Goal: Transaction & Acquisition: Book appointment/travel/reservation

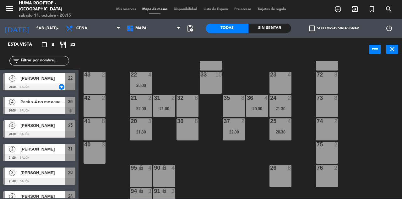
scroll to position [165, 0]
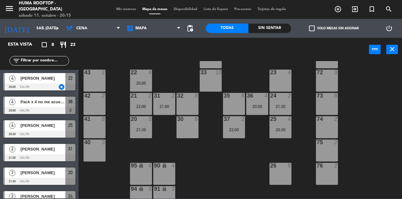
click at [21, 106] on div "Pack x 4 no me acuerdo el nombre" at bounding box center [43, 102] width 46 height 10
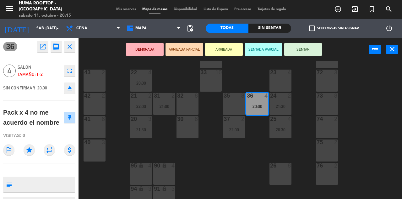
click at [311, 50] on button "SENTAR" at bounding box center [303, 49] width 38 height 13
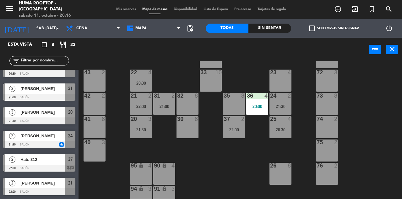
scroll to position [0, 0]
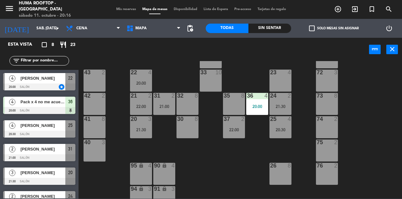
click at [338, 13] on icon "add_circle_outline" at bounding box center [338, 9] width 8 height 8
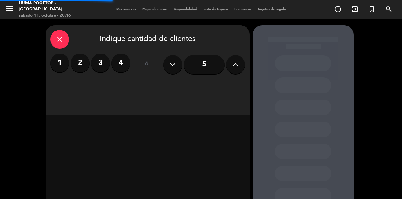
click at [77, 57] on label "2" at bounding box center [80, 62] width 19 height 19
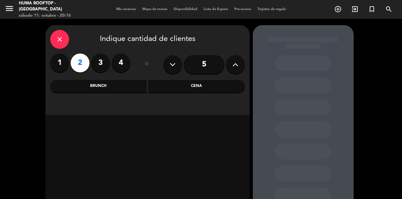
click at [207, 91] on div "Cena" at bounding box center [196, 86] width 97 height 13
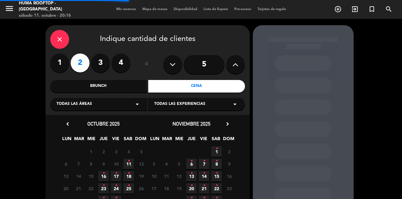
scroll to position [16, 0]
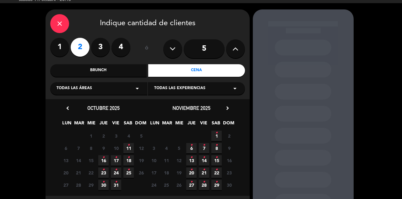
click at [132, 149] on span "11 •" at bounding box center [129, 148] width 10 height 10
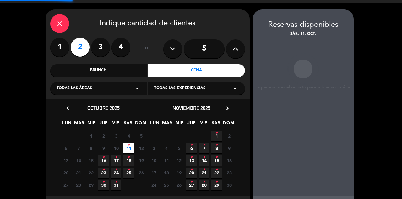
scroll to position [9, 0]
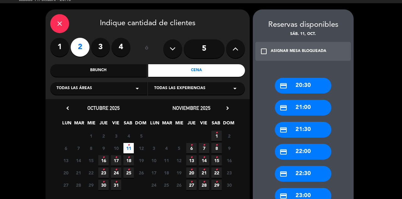
click at [316, 122] on div "credit_card 21:30" at bounding box center [303, 130] width 57 height 16
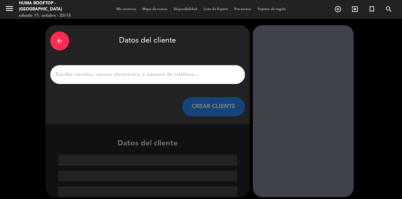
click at [206, 70] on input "1" at bounding box center [147, 74] width 185 height 9
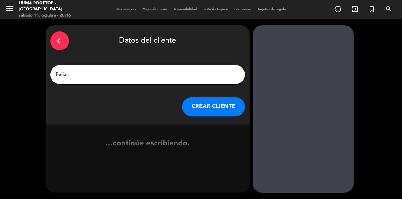
click at [279, 55] on div at bounding box center [303, 108] width 101 height 167
click at [209, 70] on input "Feliz" at bounding box center [147, 74] width 185 height 9
type input "[PERSON_NAME]"
click at [295, 59] on div at bounding box center [303, 108] width 101 height 167
click at [215, 97] on button "CREAR CLIENTE" at bounding box center [213, 106] width 63 height 19
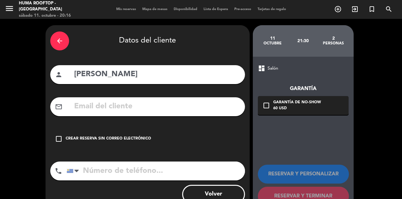
click at [43, 131] on div "arrow_back Datos del cliente person [PERSON_NAME] mail_outline check_box_outlin…" at bounding box center [201, 119] width 402 height 200
click at [61, 135] on icon "check_box_outline_blank" at bounding box center [59, 139] width 8 height 8
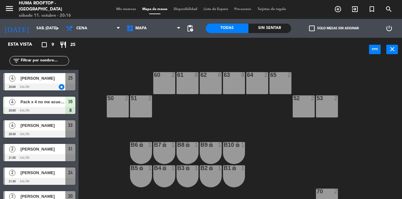
click at [274, 25] on div "Sin sentar" at bounding box center [270, 28] width 43 height 9
